Goal: Information Seeking & Learning: Learn about a topic

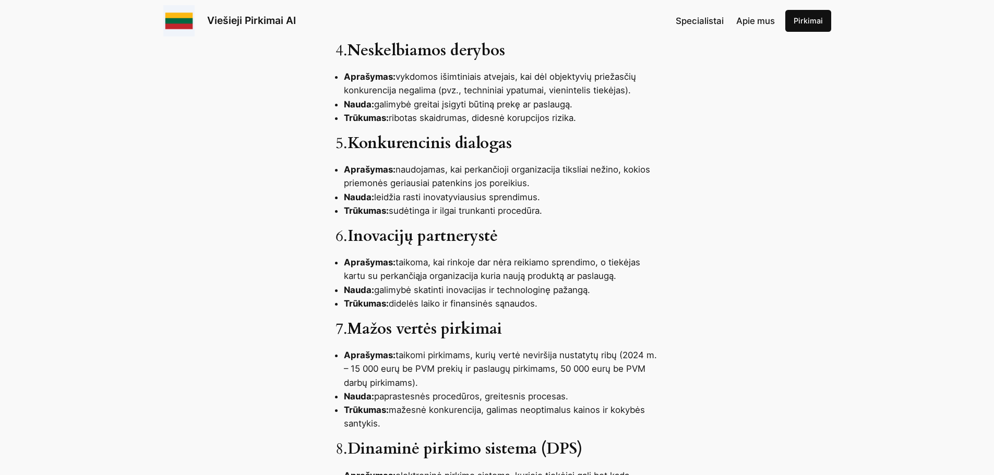
scroll to position [782, 0]
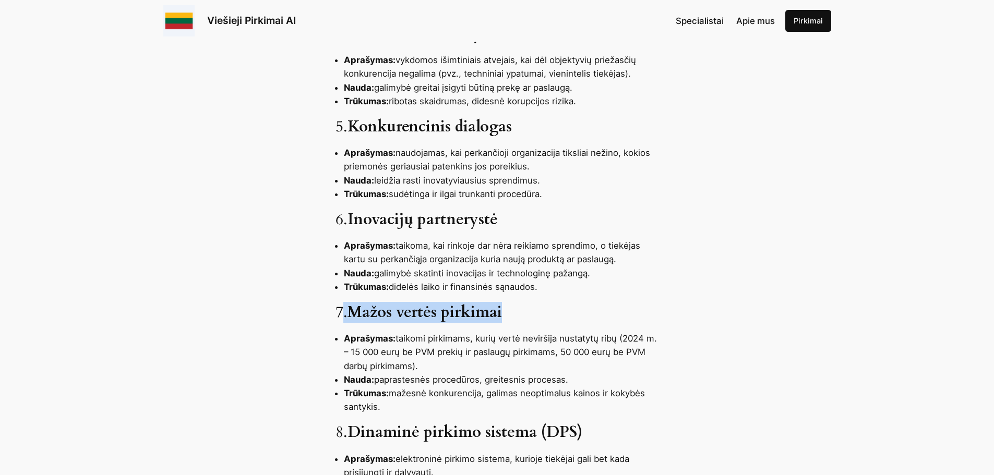
drag, startPoint x: 507, startPoint y: 316, endPoint x: 342, endPoint y: 306, distance: 166.2
click at [342, 306] on h3 "7. Mažos vertės pirkimai" at bounding box center [496, 313] width 323 height 19
copy h3 ". Mažos vertės pirkimai"
drag, startPoint x: 606, startPoint y: 346, endPoint x: 612, endPoint y: 346, distance: 6.3
click at [608, 346] on li "Aprašymas: taikomi pirkimams, kurių vertė neviršija nustatytų ribų (2024 m. – 1…" at bounding box center [501, 352] width 315 height 41
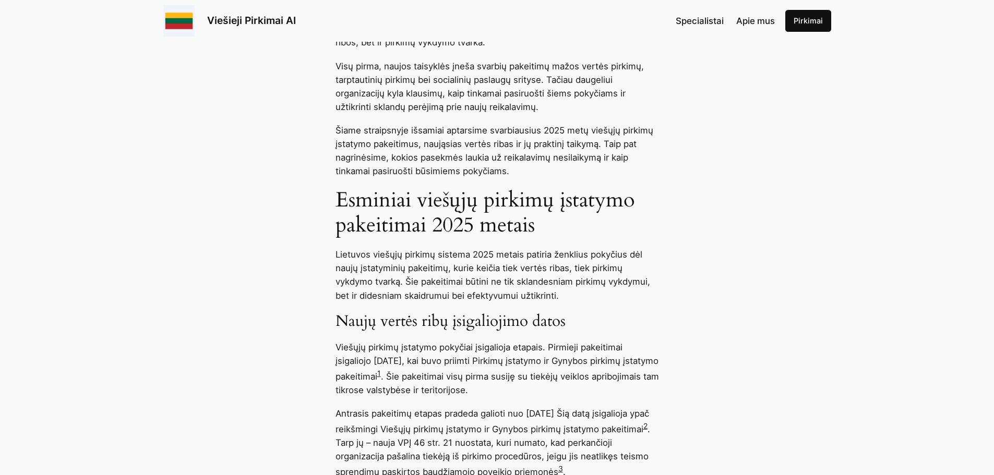
scroll to position [522, 0]
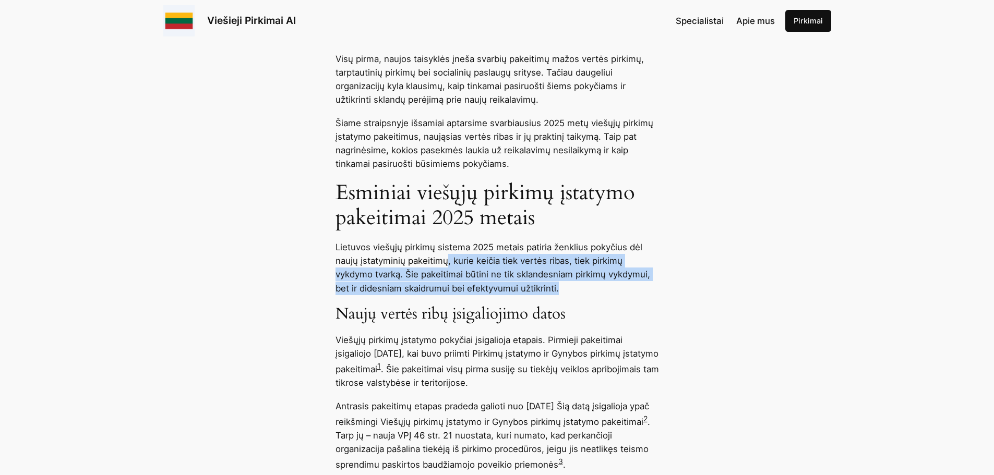
drag, startPoint x: 445, startPoint y: 257, endPoint x: 650, endPoint y: 289, distance: 207.1
click at [650, 289] on p "Lietuvos viešųjų pirkimų sistema 2025 metais patiria ženklius pokyčius dėl nauj…" at bounding box center [496, 267] width 323 height 54
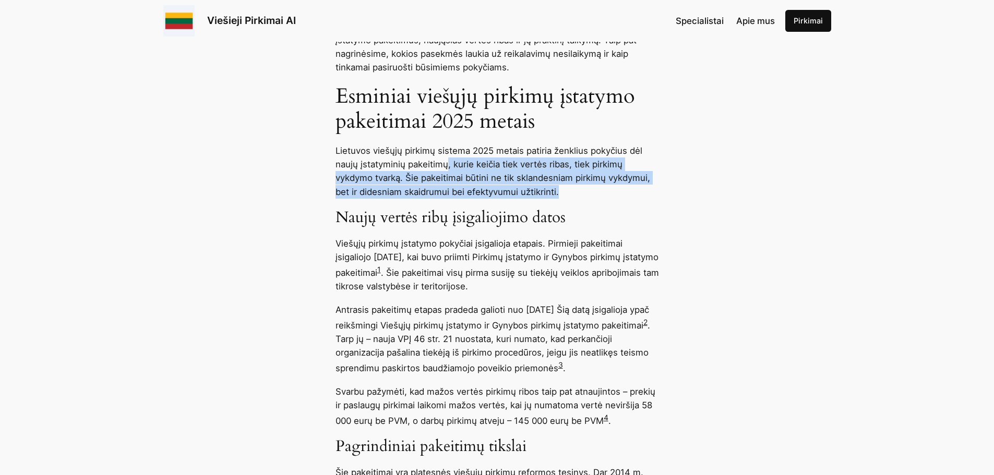
scroll to position [626, 0]
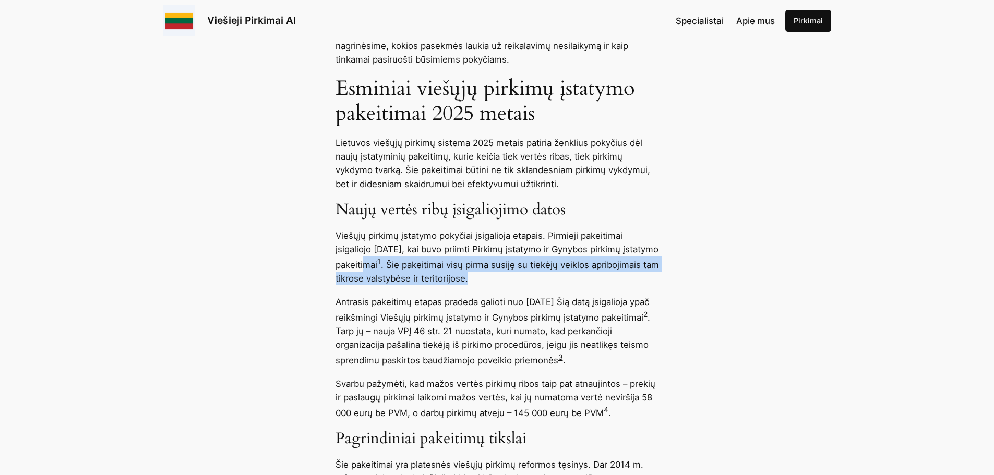
drag, startPoint x: 395, startPoint y: 267, endPoint x: 639, endPoint y: 286, distance: 244.3
click at [628, 285] on p "Viešųjų pirkimų įstatymo pokyčiai įsigalioja etapais. Pirmieji pakeitimai įsiga…" at bounding box center [496, 257] width 323 height 56
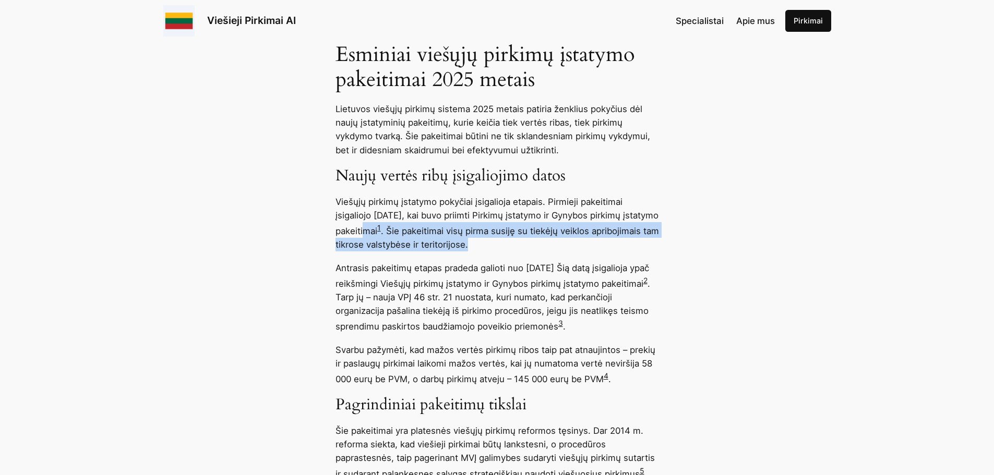
scroll to position [678, 0]
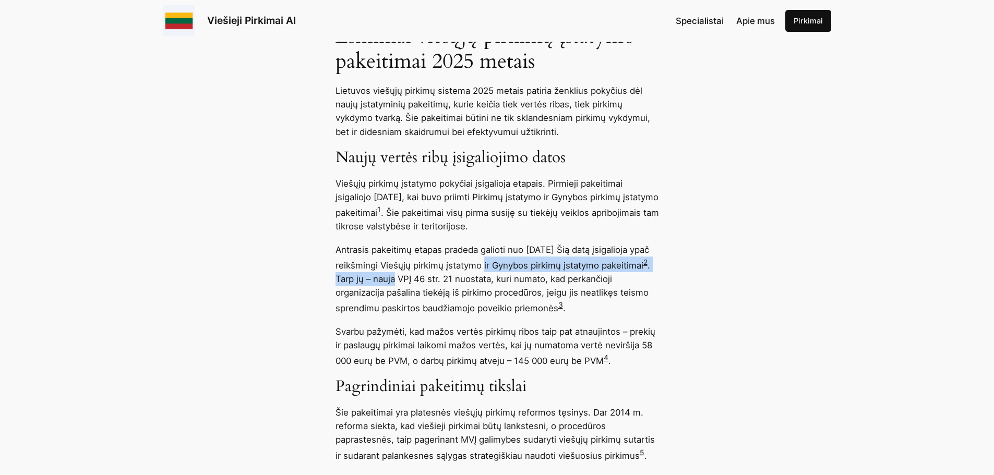
drag, startPoint x: 449, startPoint y: 273, endPoint x: 483, endPoint y: 264, distance: 35.0
click at [483, 264] on p "Antrasis pakeitimų etapas pradeda galioti nuo 2025 m. vasario 1 d. Šią datą įsi…" at bounding box center [496, 278] width 323 height 71
click at [381, 251] on p "Antrasis pakeitimų etapas pradeda galioti nuo 2025 m. vasario 1 d. Šią datą įsi…" at bounding box center [496, 278] width 323 height 71
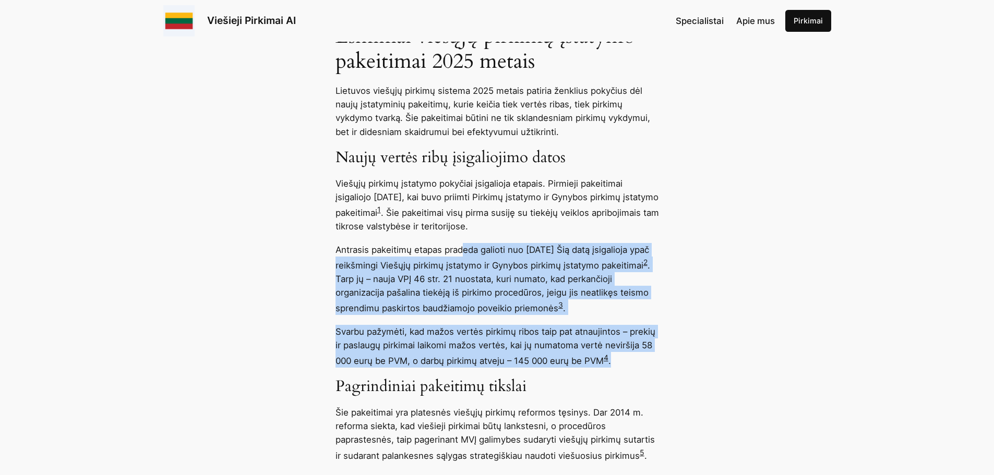
drag, startPoint x: 463, startPoint y: 253, endPoint x: 695, endPoint y: 360, distance: 254.9
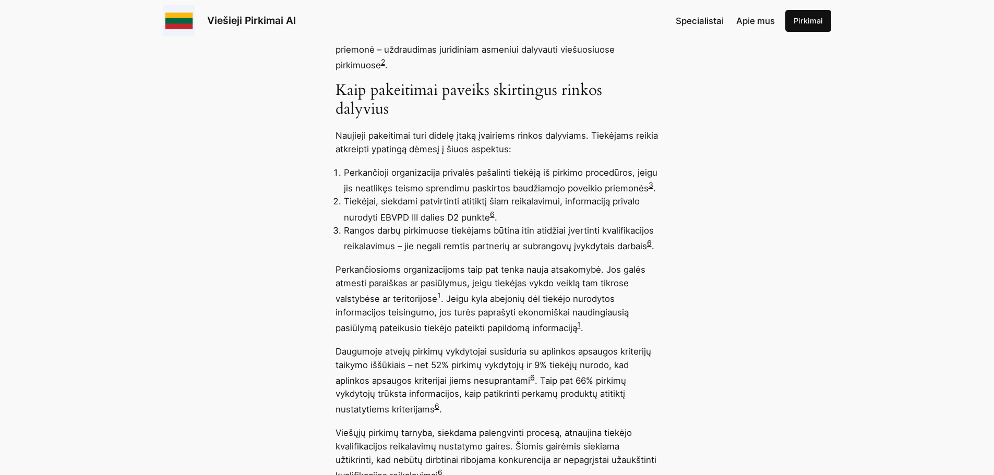
scroll to position [1252, 0]
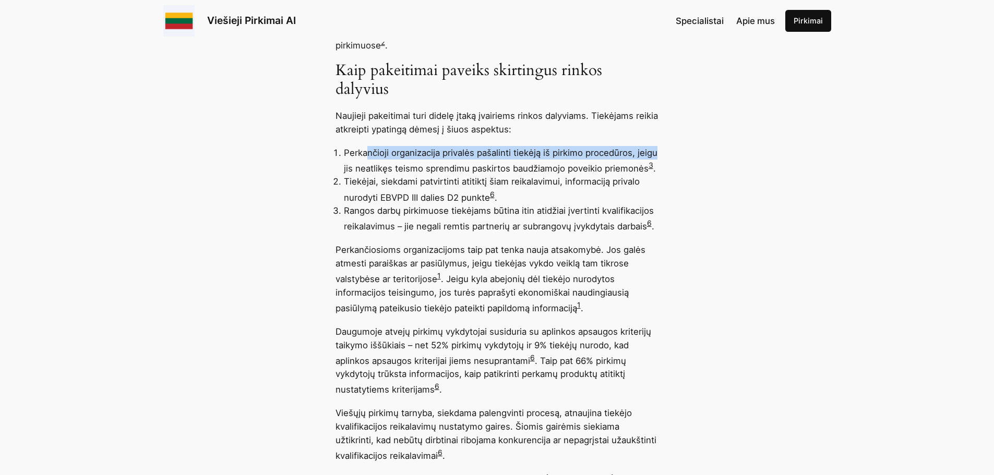
drag, startPoint x: 432, startPoint y: 151, endPoint x: 679, endPoint y: 159, distance: 246.3
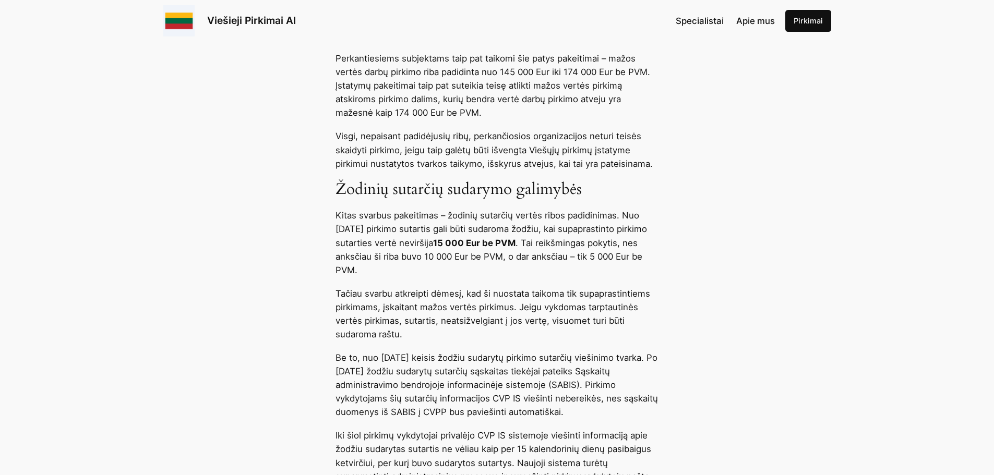
scroll to position [1930, 0]
